Goal: Information Seeking & Learning: Learn about a topic

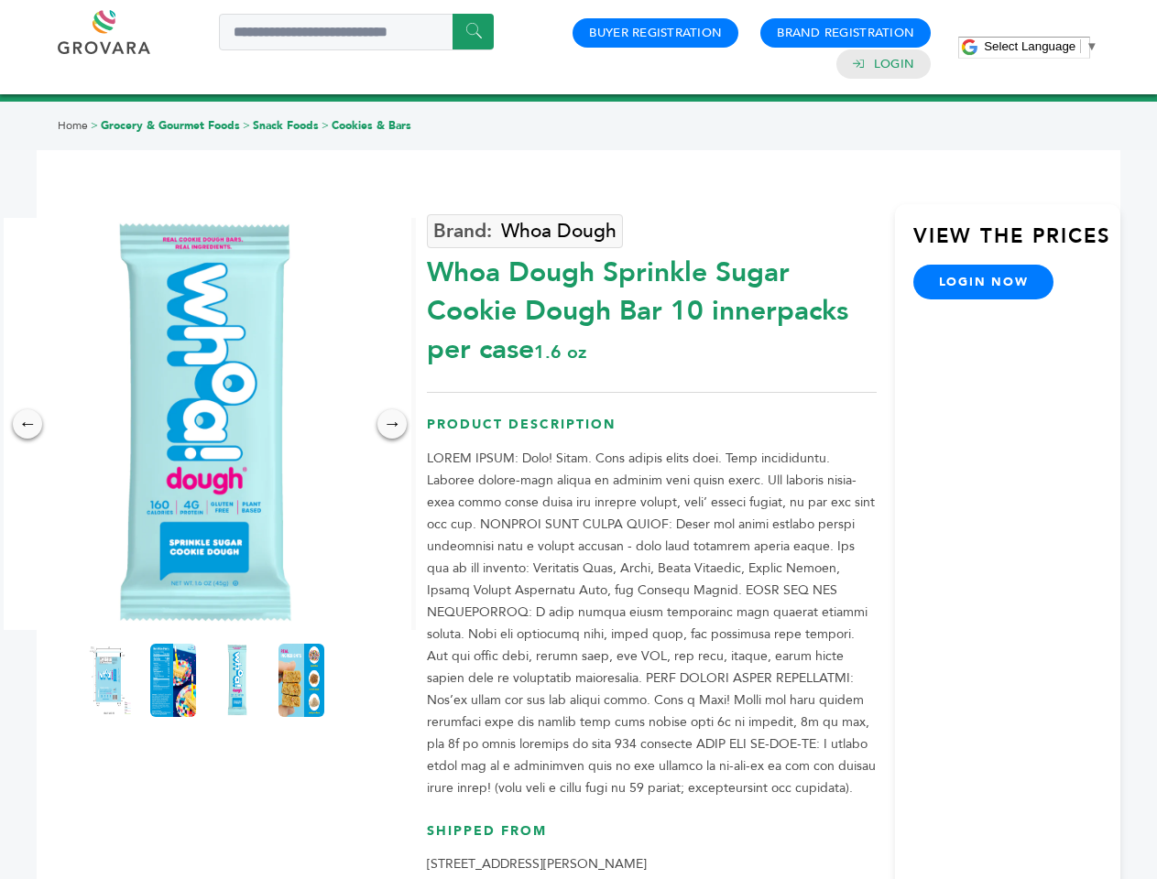
click at [1041, 46] on span "Select Language" at bounding box center [1030, 46] width 92 height 14
click at [205, 424] on img at bounding box center [205, 424] width 412 height 412
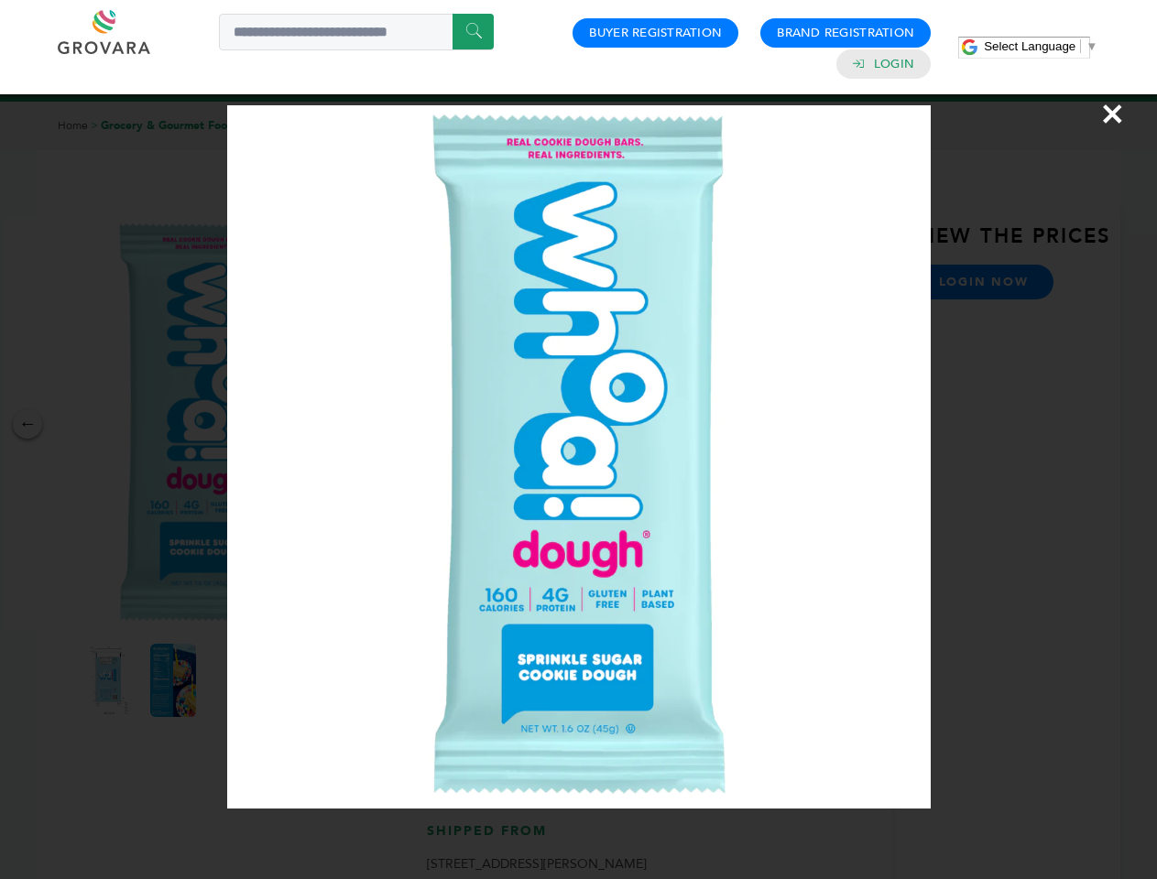
click at [27, 424] on div "×" at bounding box center [578, 439] width 1157 height 879
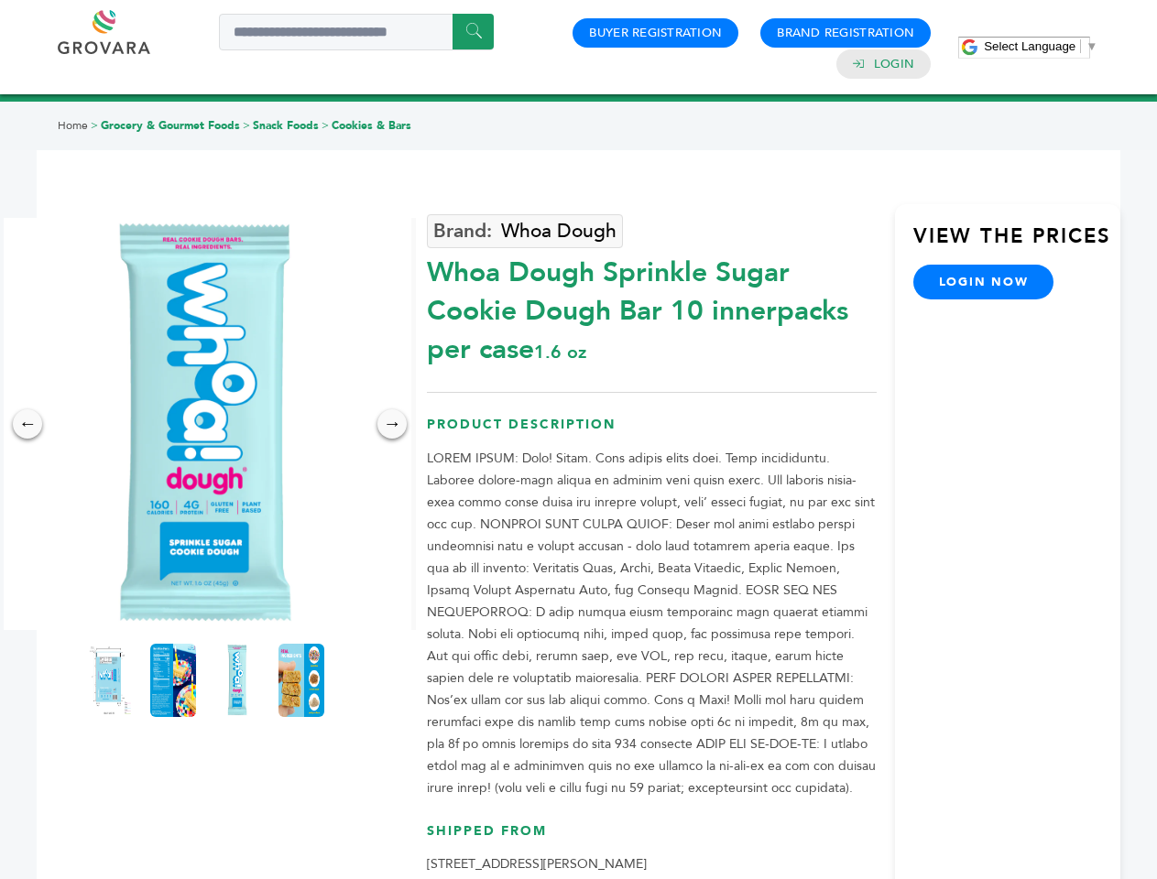
click at [392, 424] on div "→" at bounding box center [391, 423] width 29 height 29
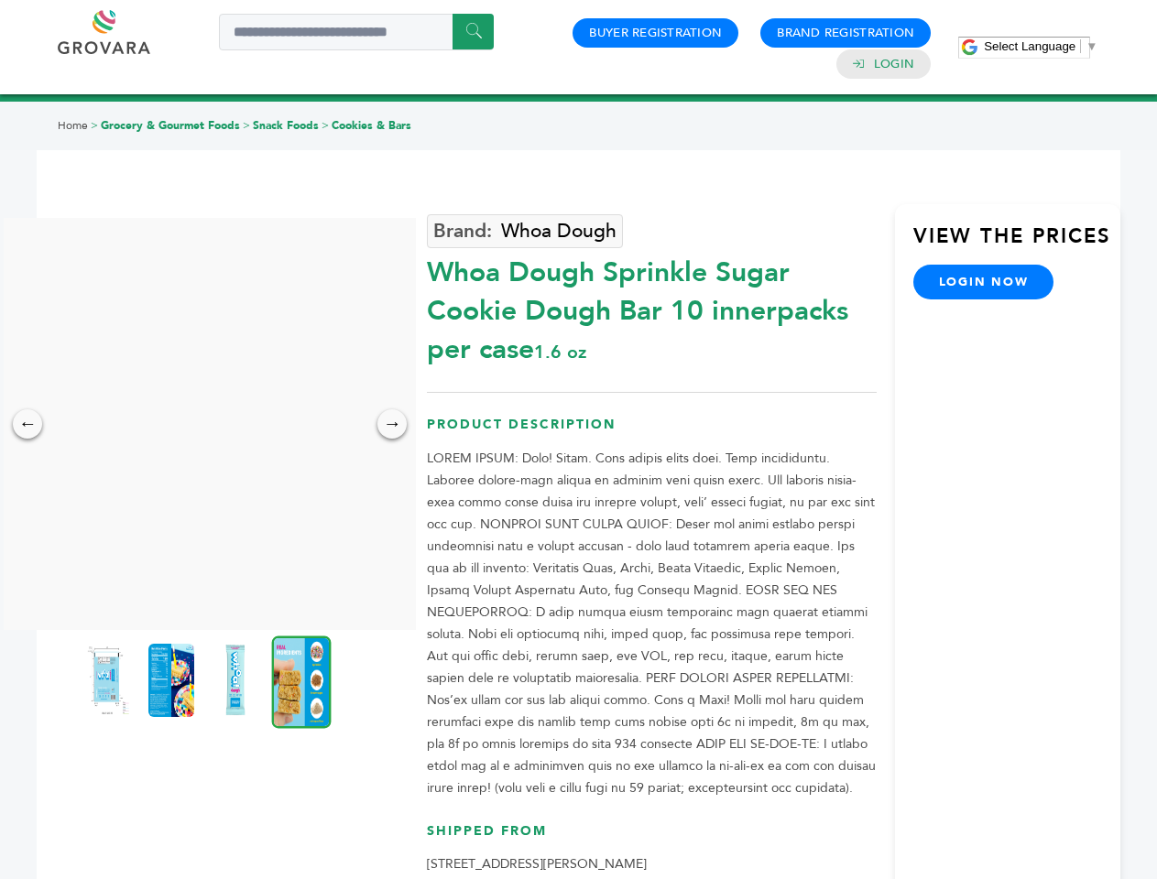
click at [109, 681] on img at bounding box center [107, 680] width 46 height 73
click at [0, 0] on div "×" at bounding box center [0, 0] width 0 height 0
click at [237, 681] on img at bounding box center [235, 680] width 46 height 73
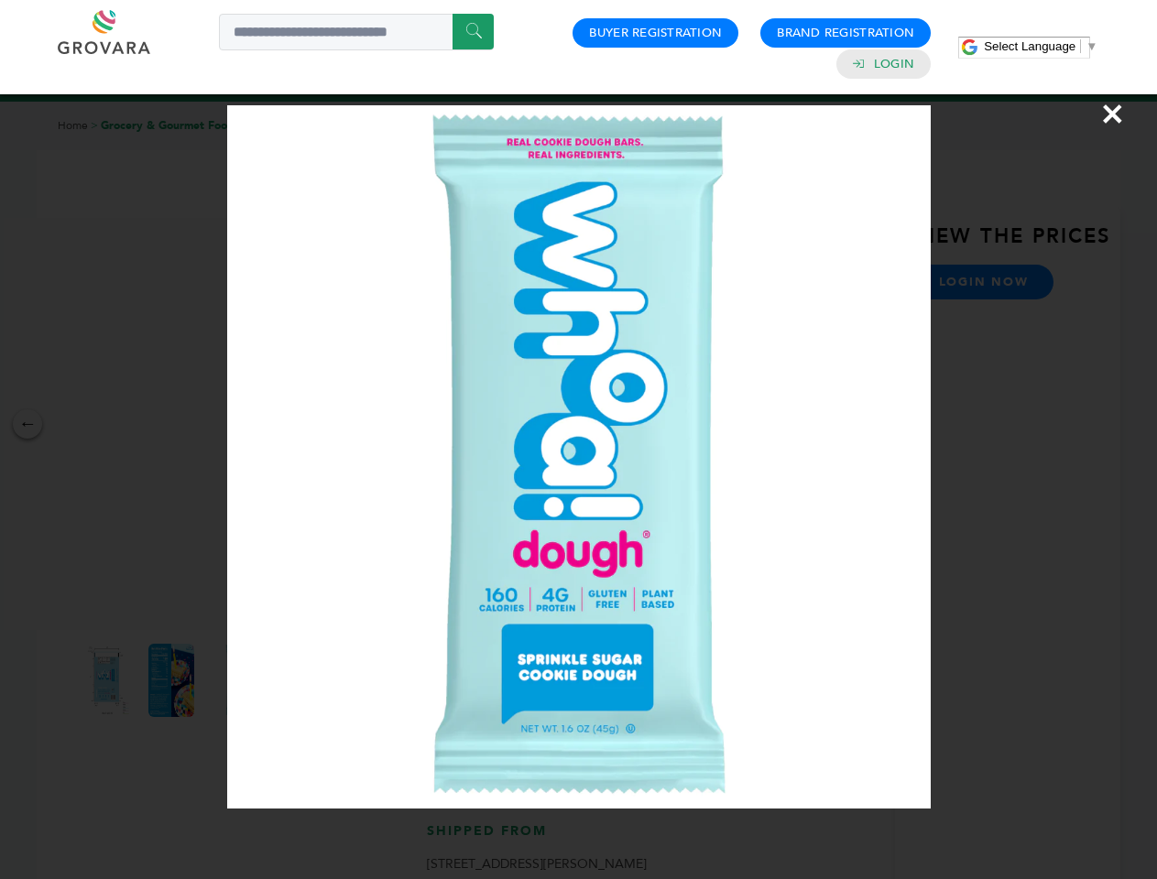
click at [301, 681] on div "×" at bounding box center [578, 439] width 1157 height 879
